Goal: Task Accomplishment & Management: Use online tool/utility

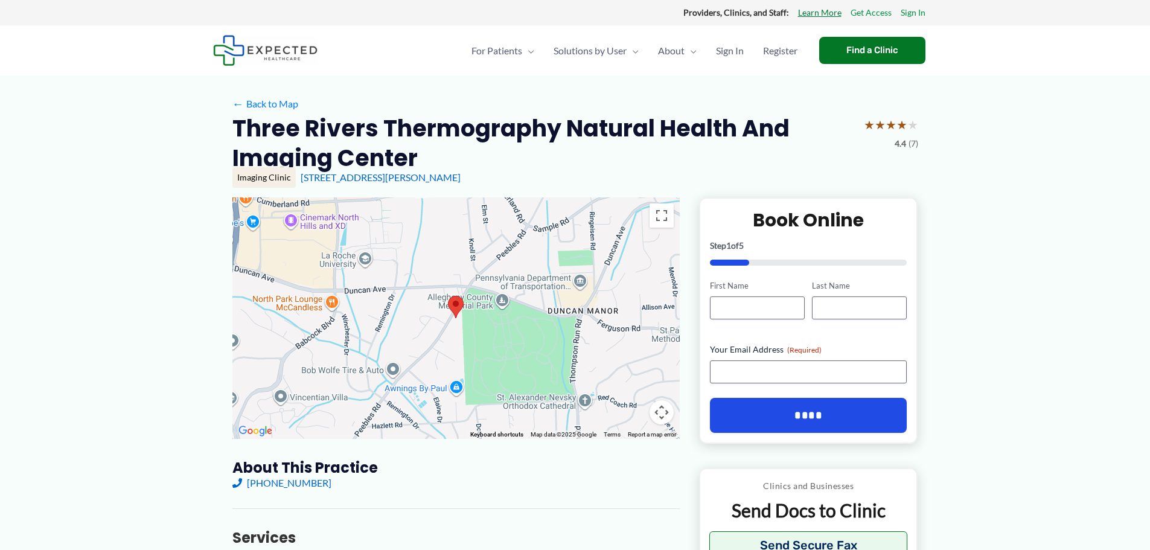
click at [827, 15] on link "Learn More" at bounding box center [819, 13] width 43 height 16
click at [686, 90] on span "About Us" at bounding box center [678, 86] width 40 height 11
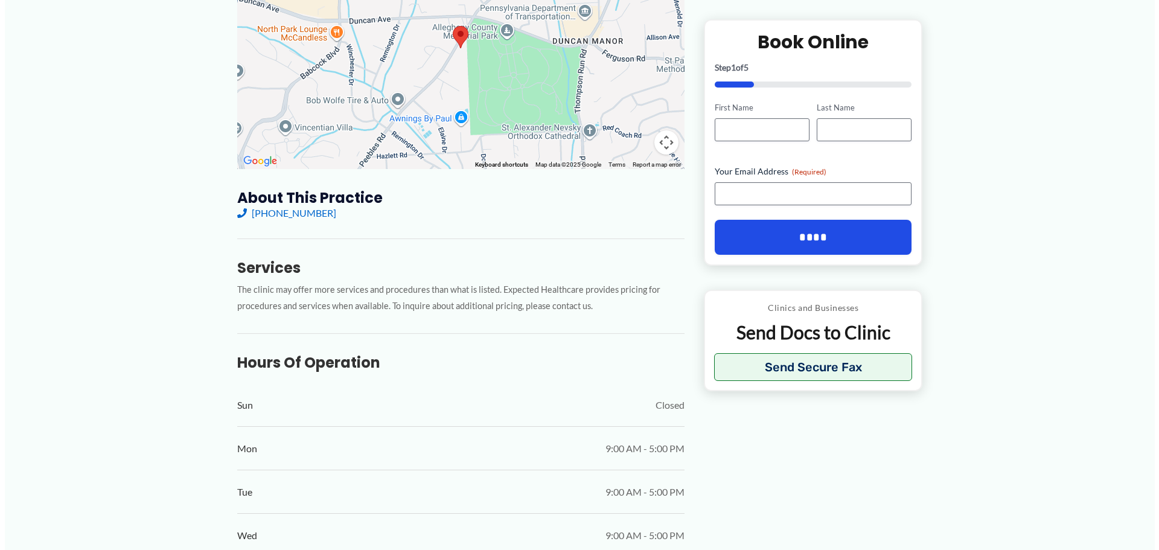
scroll to position [302, 0]
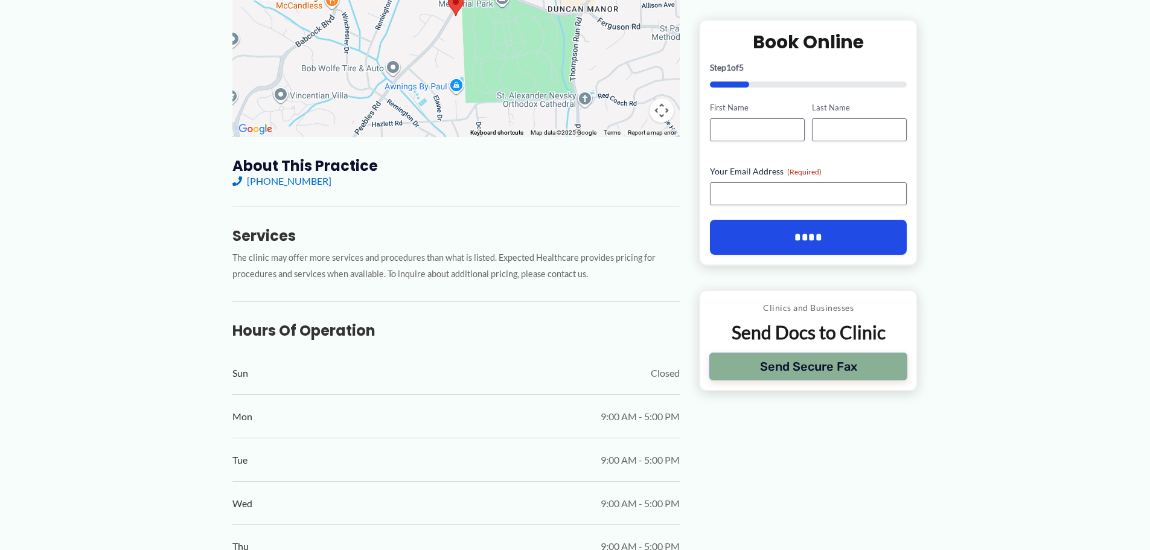
click at [743, 371] on button "Send Secure Fax" at bounding box center [808, 366] width 199 height 28
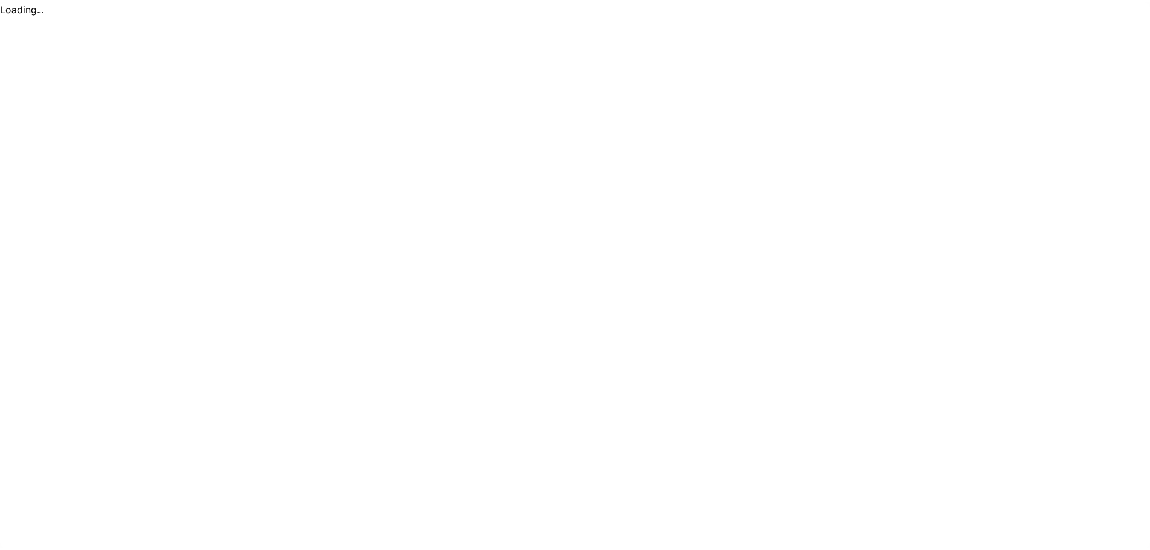
scroll to position [0, 0]
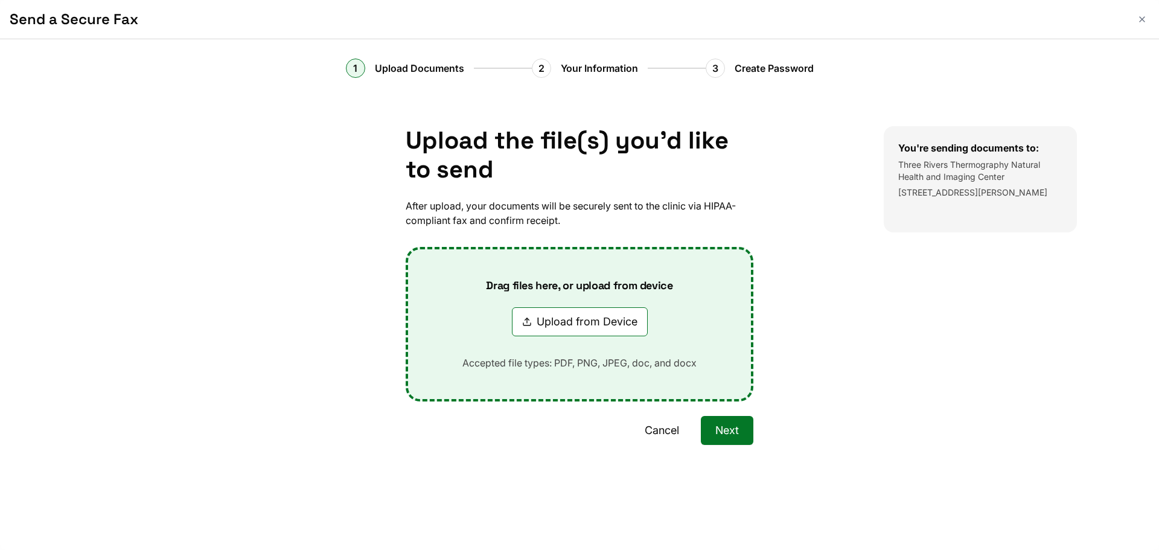
click at [558, 315] on button "Upload from Device" at bounding box center [580, 321] width 136 height 29
click at [666, 434] on button "Cancel" at bounding box center [661, 430] width 63 height 29
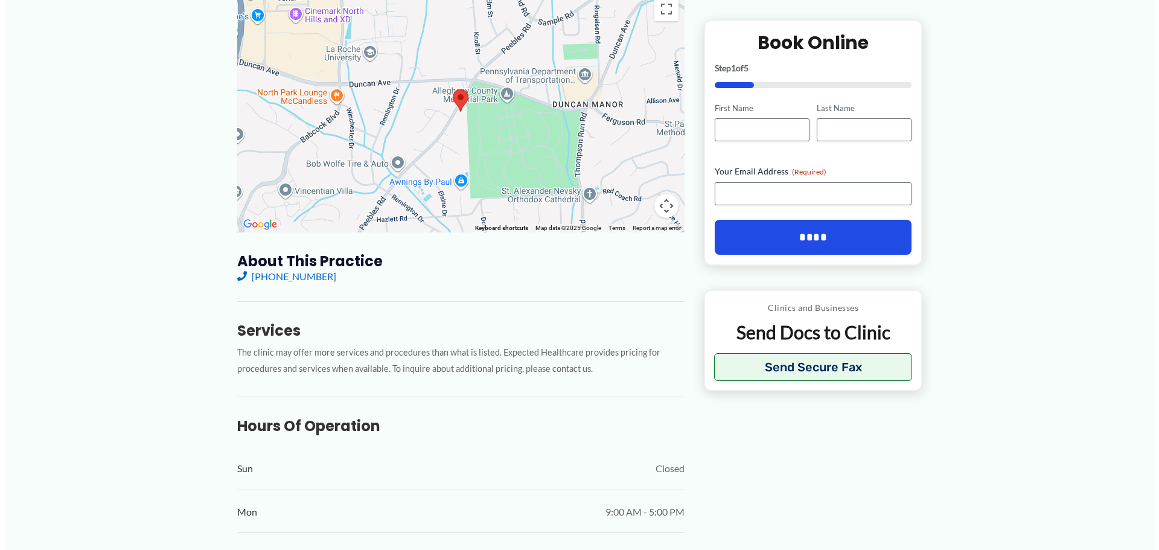
scroll to position [241, 0]
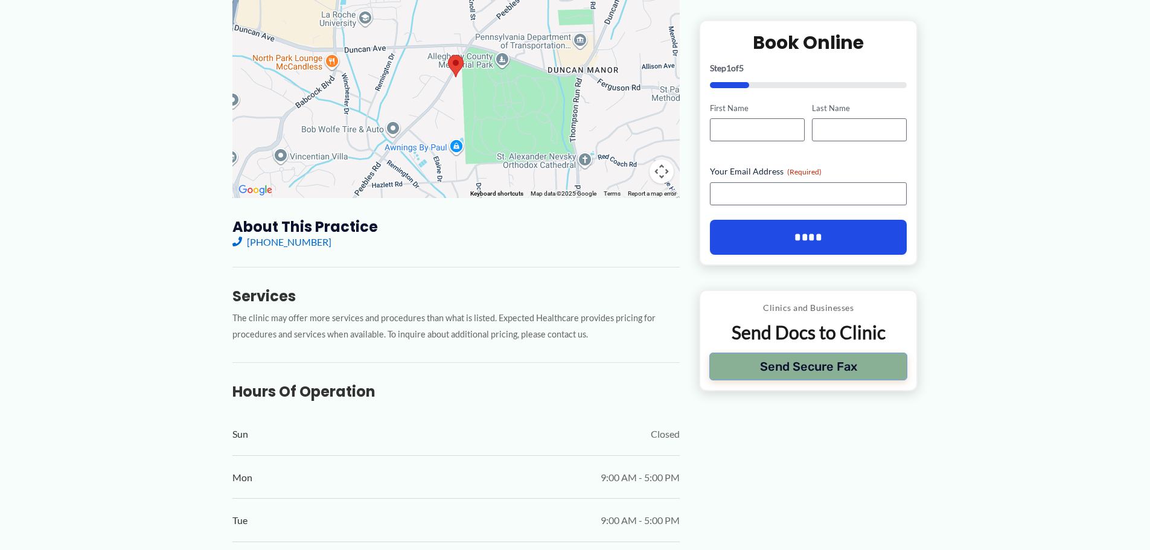
click at [864, 378] on button "Send Secure Fax" at bounding box center [808, 366] width 199 height 28
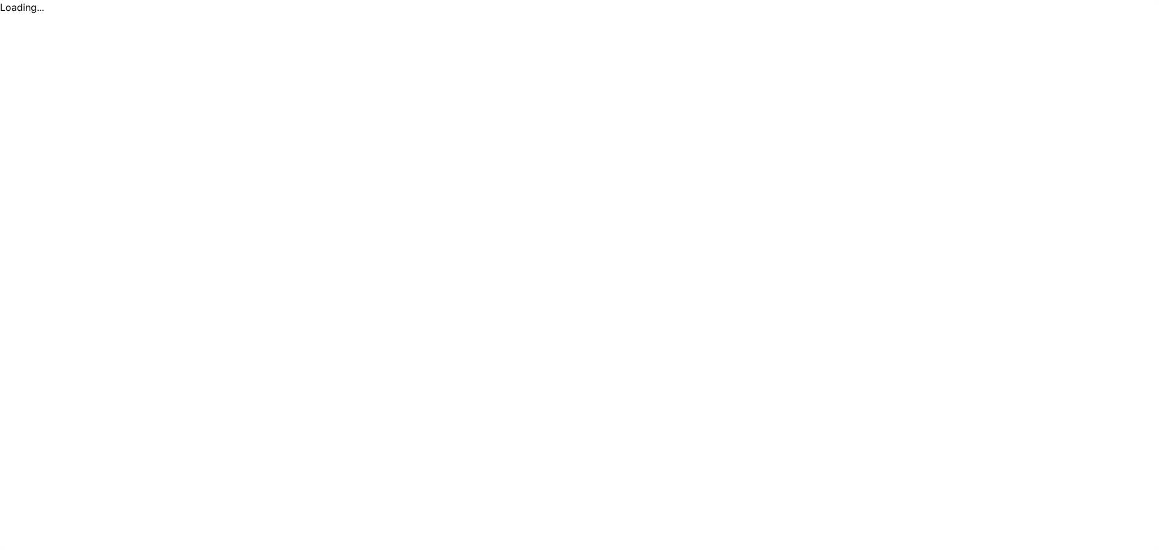
scroll to position [0, 0]
